Goal: Navigation & Orientation: Find specific page/section

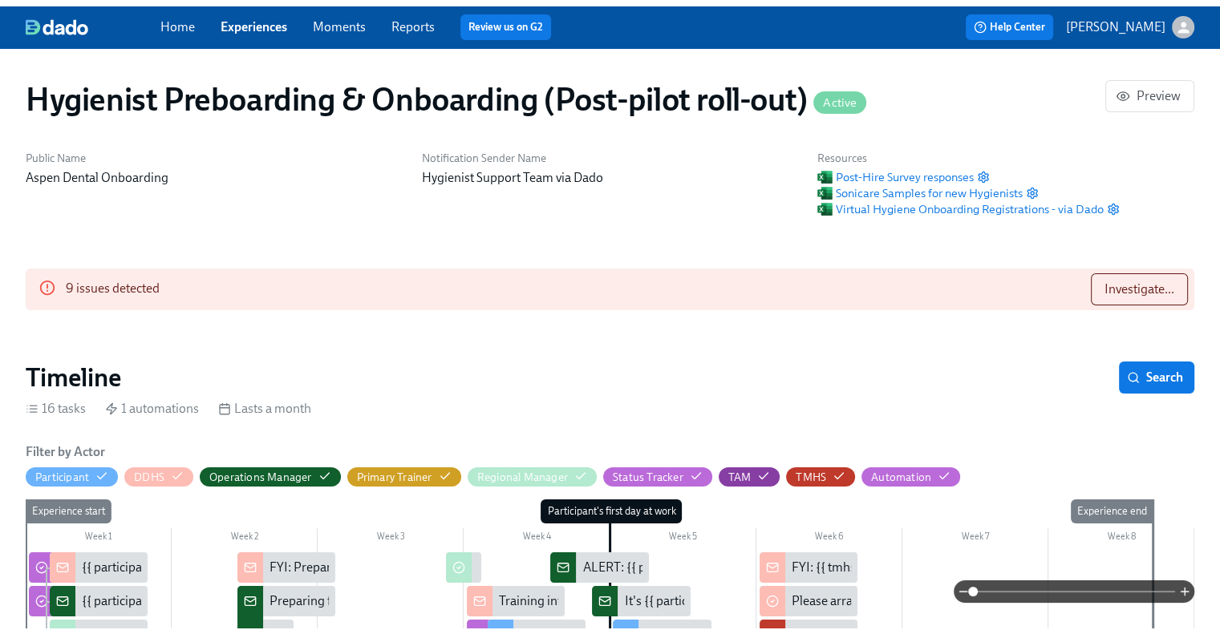
scroll to position [0, 13933]
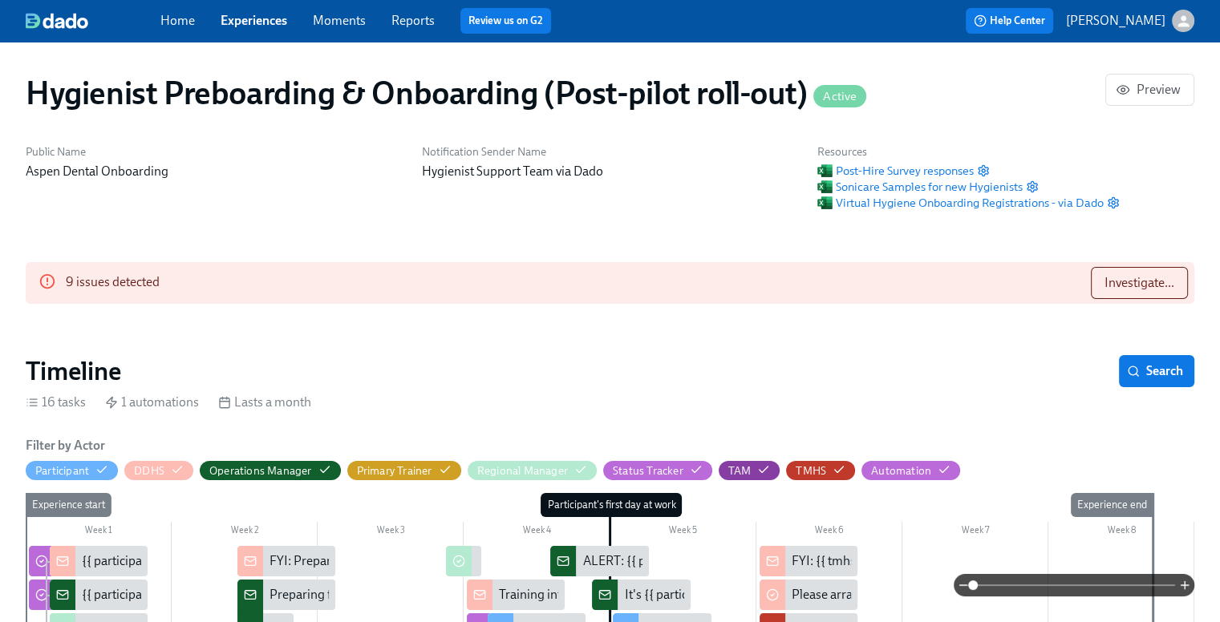
click at [183, 15] on link "Home" at bounding box center [177, 20] width 34 height 15
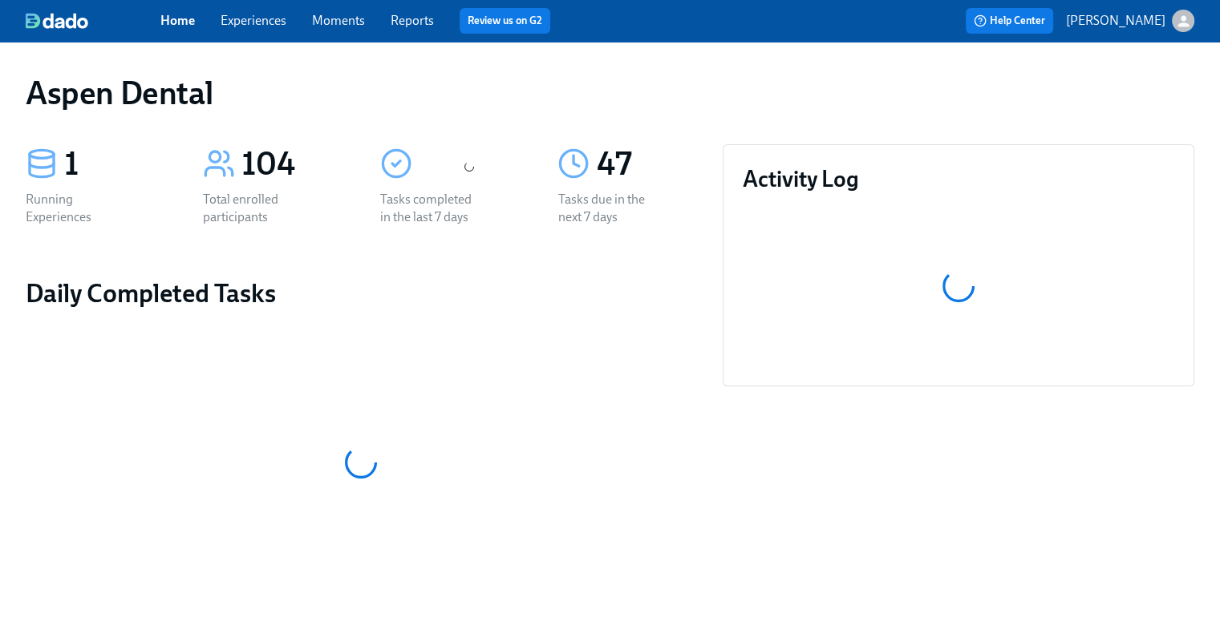
click at [1128, 21] on p "[PERSON_NAME]" at bounding box center [1115, 21] width 99 height 18
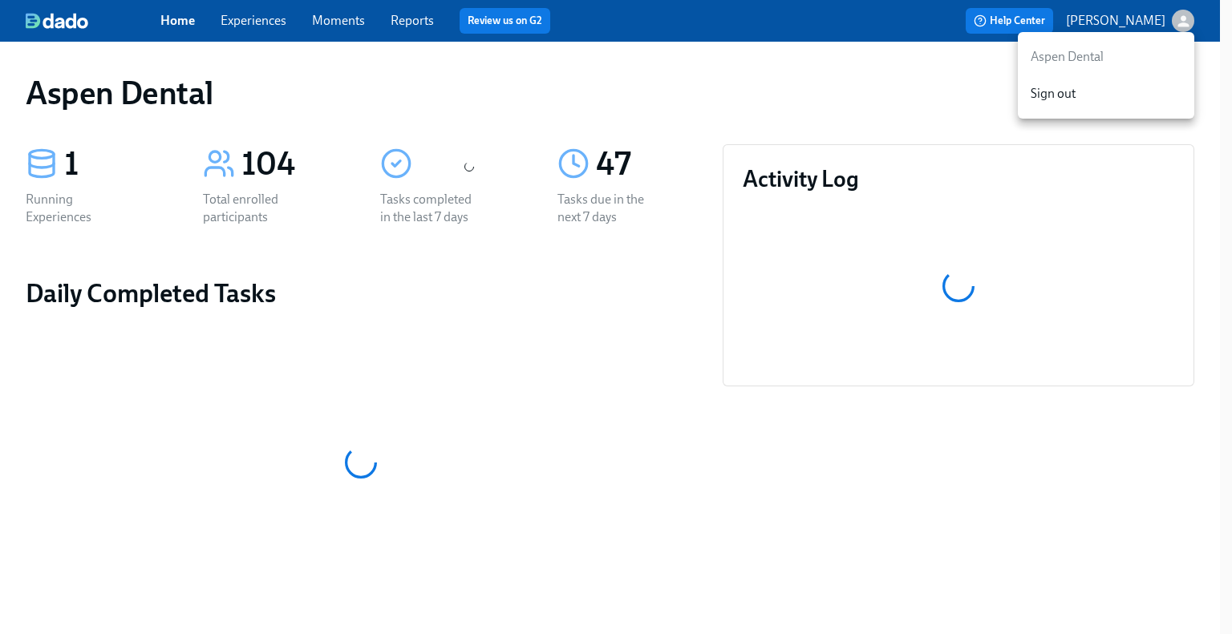
click at [1128, 21] on div at bounding box center [616, 317] width 1232 height 634
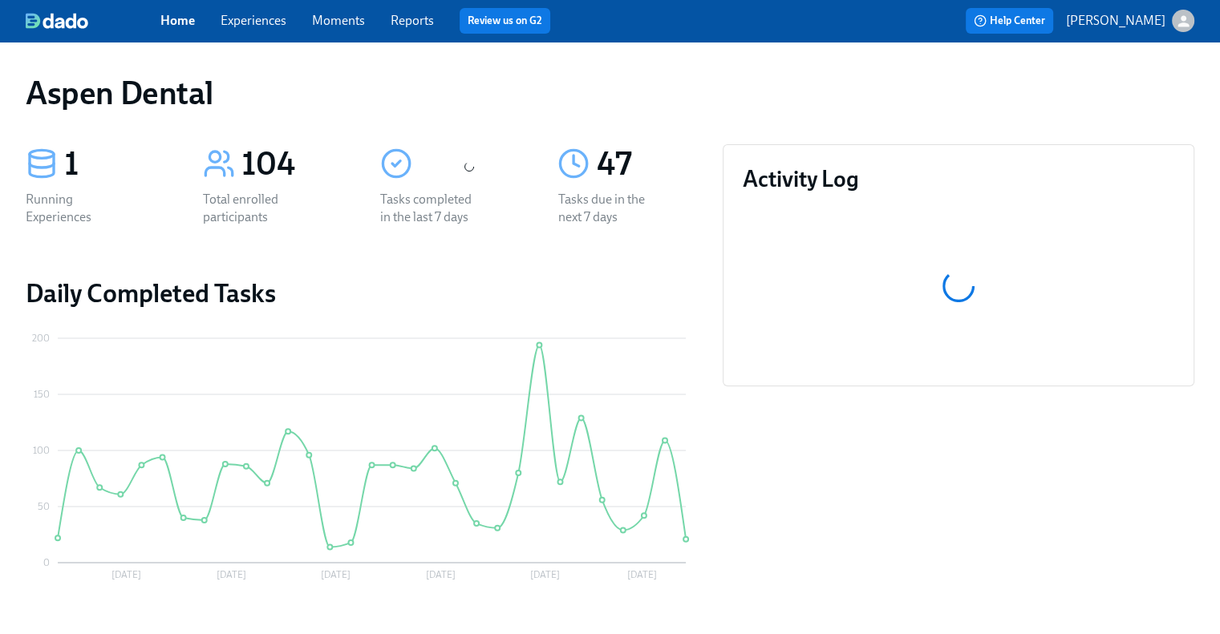
click at [179, 23] on link "Home" at bounding box center [177, 20] width 34 height 15
click at [244, 15] on link "Experiences" at bounding box center [254, 20] width 66 height 15
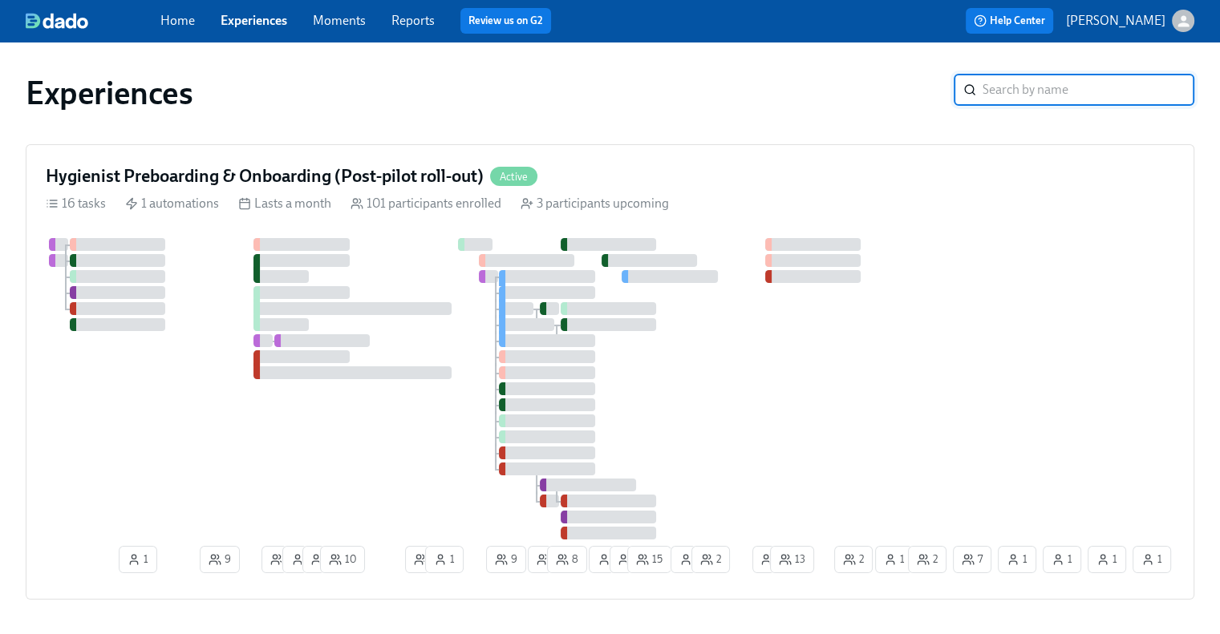
click at [330, 26] on link "Moments" at bounding box center [339, 20] width 53 height 15
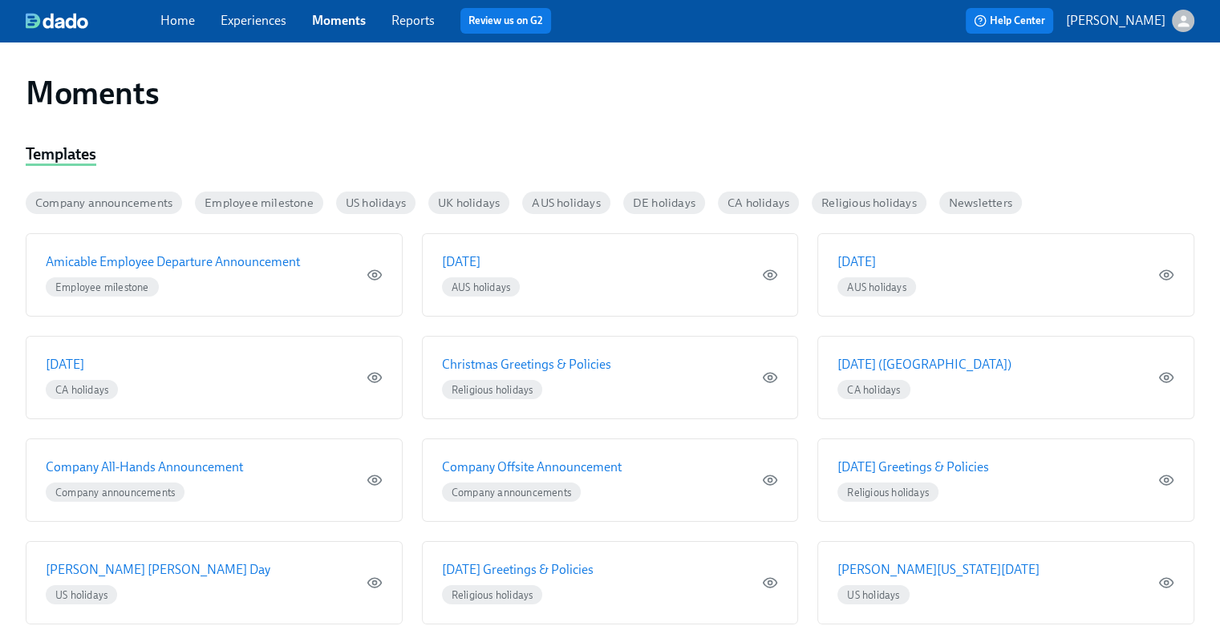
click at [192, 25] on link "Home" at bounding box center [177, 20] width 34 height 15
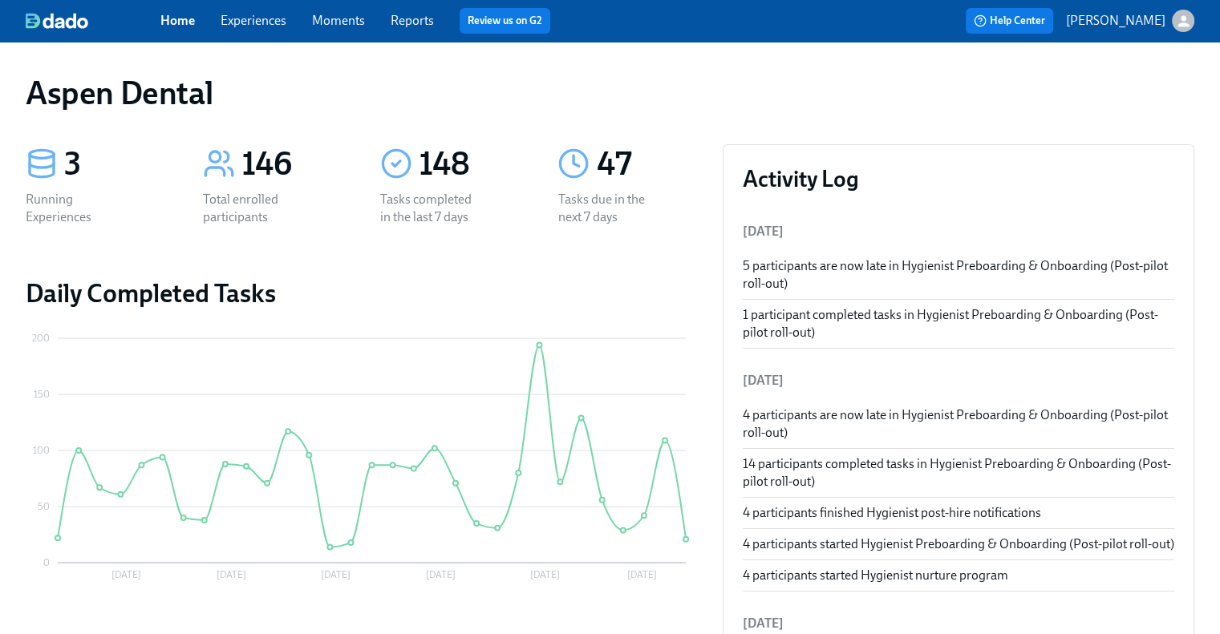
click at [232, 18] on link "Experiences" at bounding box center [254, 20] width 66 height 15
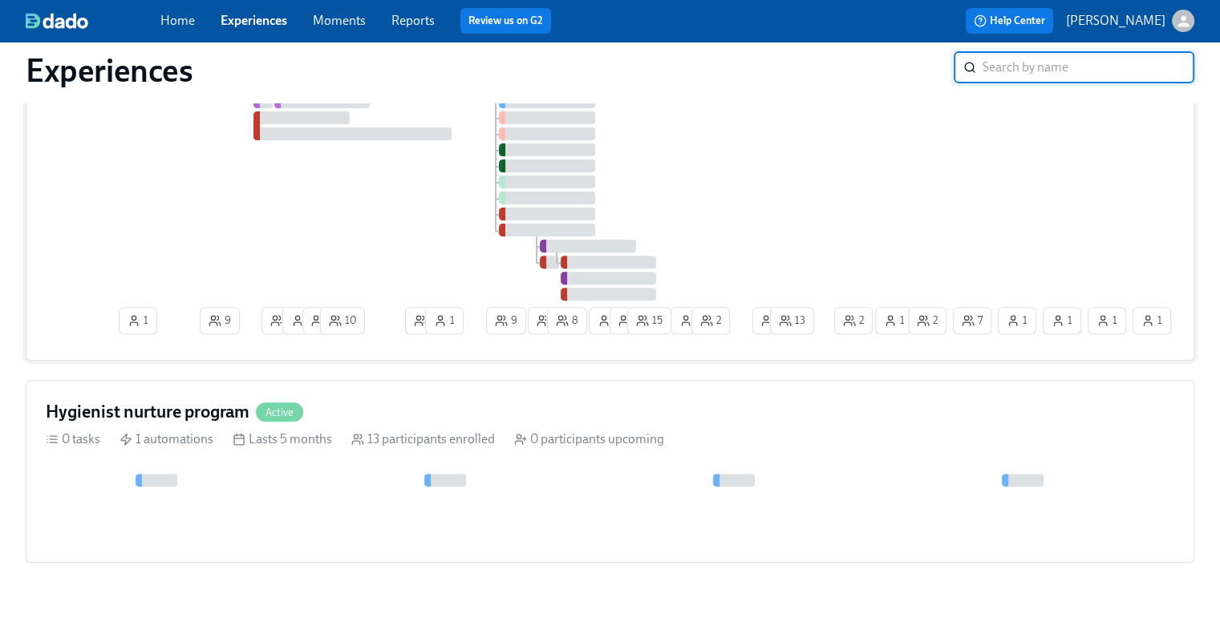
scroll to position [544, 0]
